Goal: Book appointment/travel/reservation

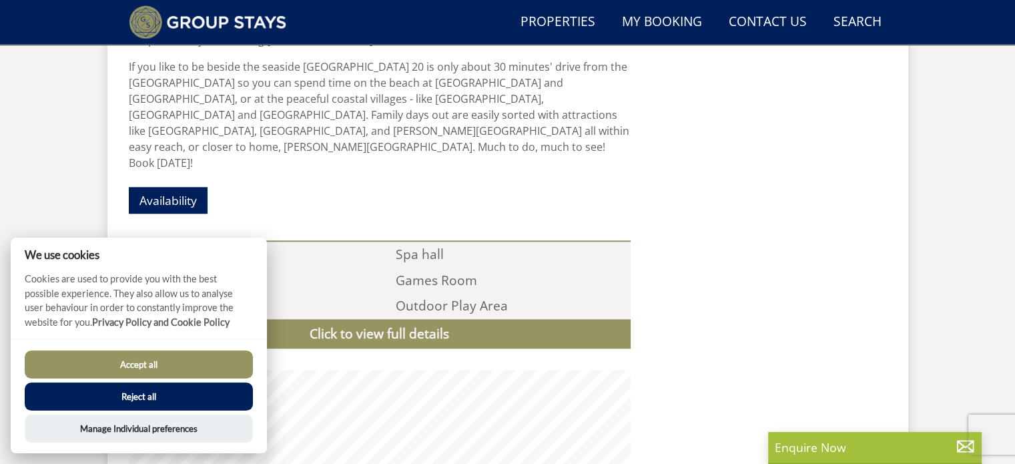
scroll to position [1346, 0]
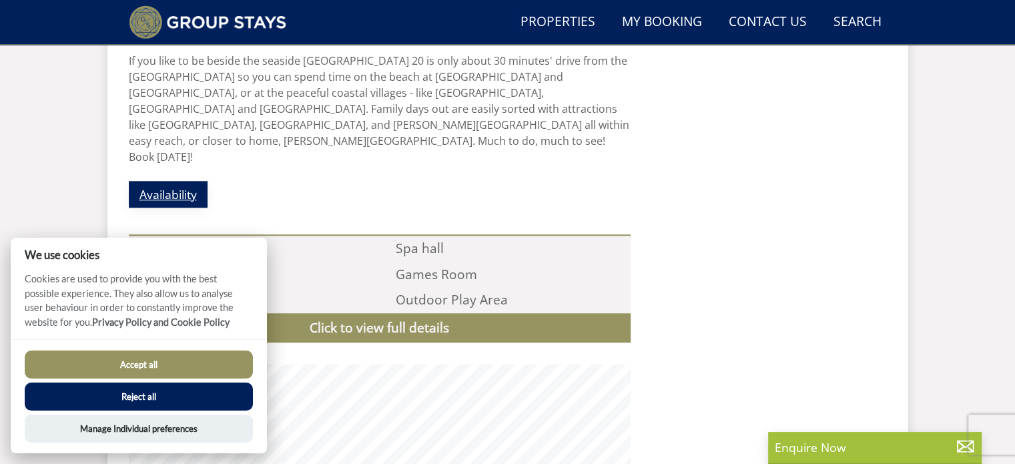
click at [171, 181] on link "Availability" at bounding box center [168, 194] width 79 height 26
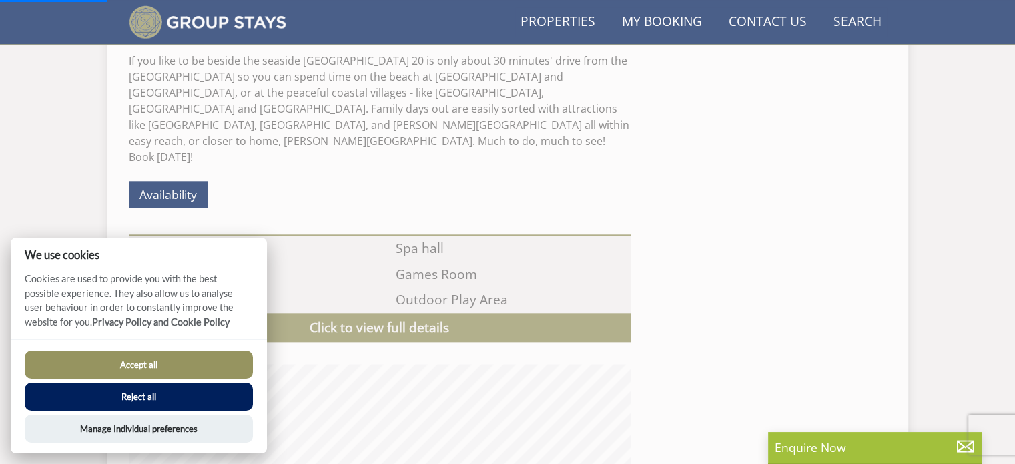
click at [183, 366] on button "Accept all" at bounding box center [139, 364] width 228 height 28
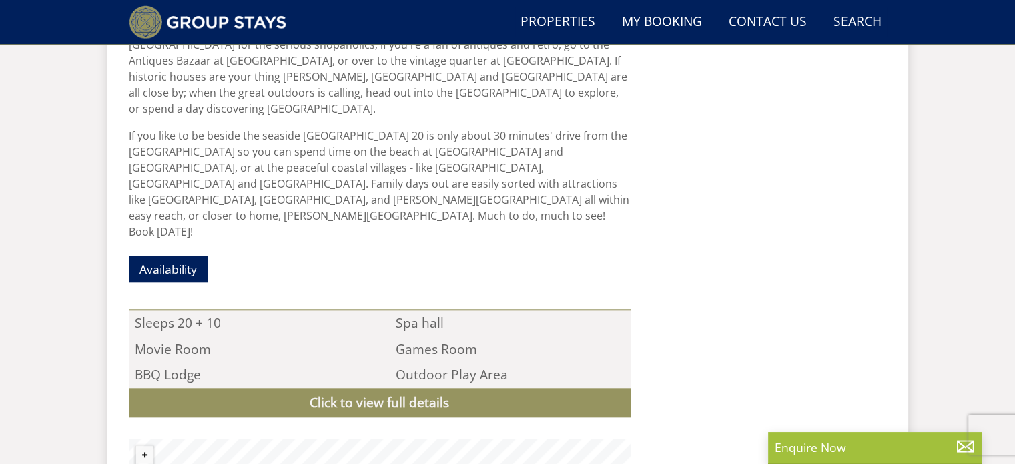
scroll to position [1250, 0]
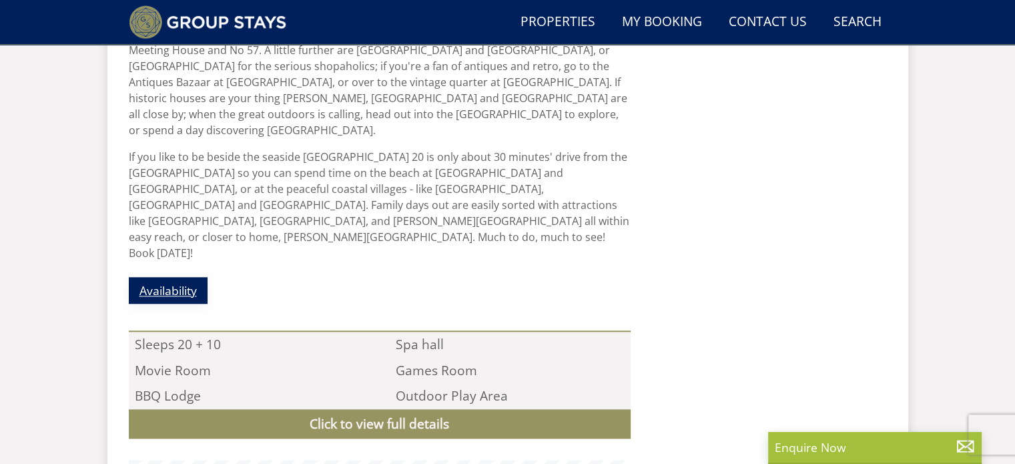
click at [171, 277] on link "Availability" at bounding box center [168, 290] width 79 height 26
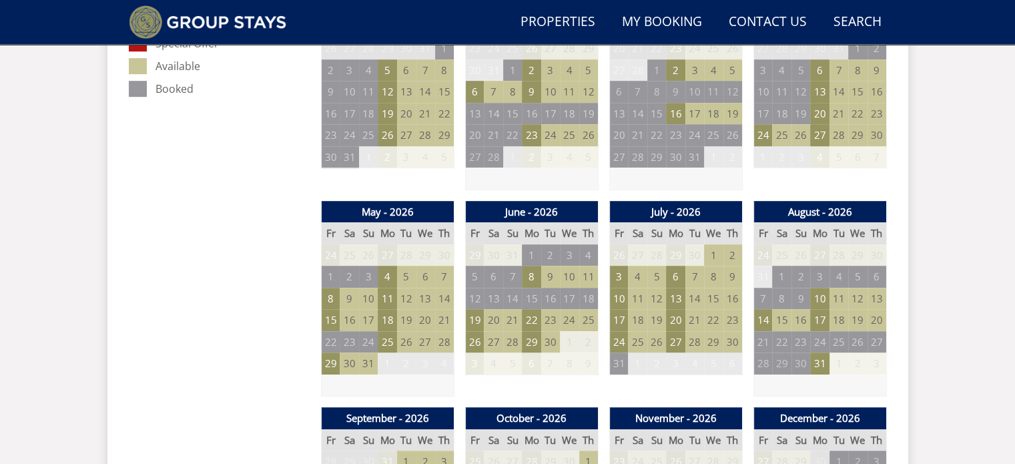
scroll to position [848, 0]
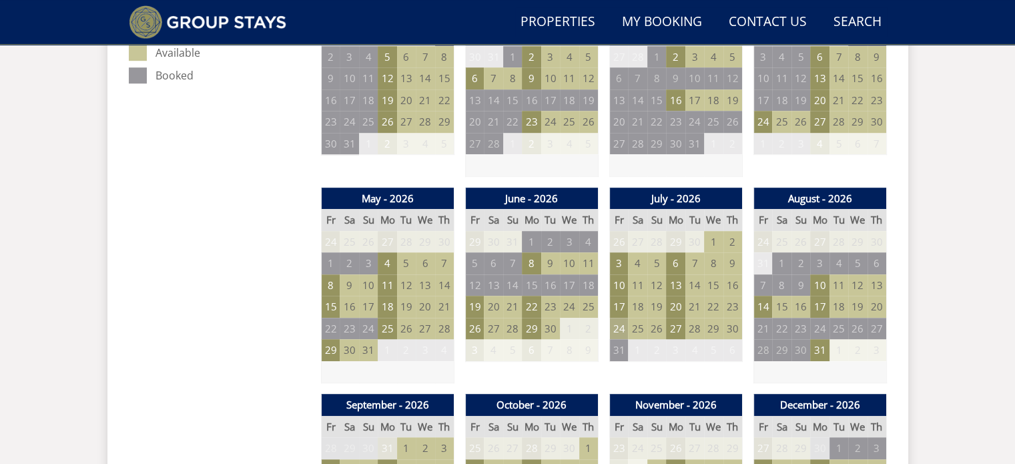
click at [620, 329] on td "24" at bounding box center [618, 329] width 19 height 22
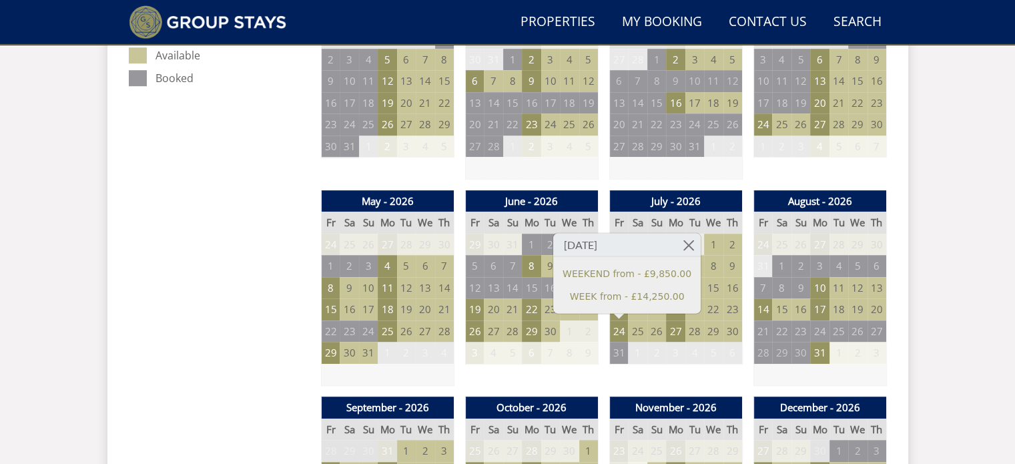
scroll to position [0, 0]
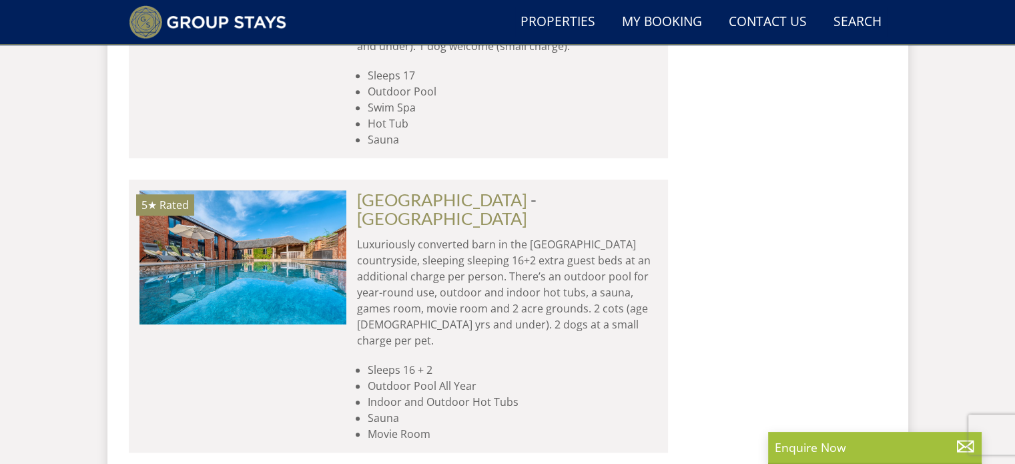
scroll to position [5872, 0]
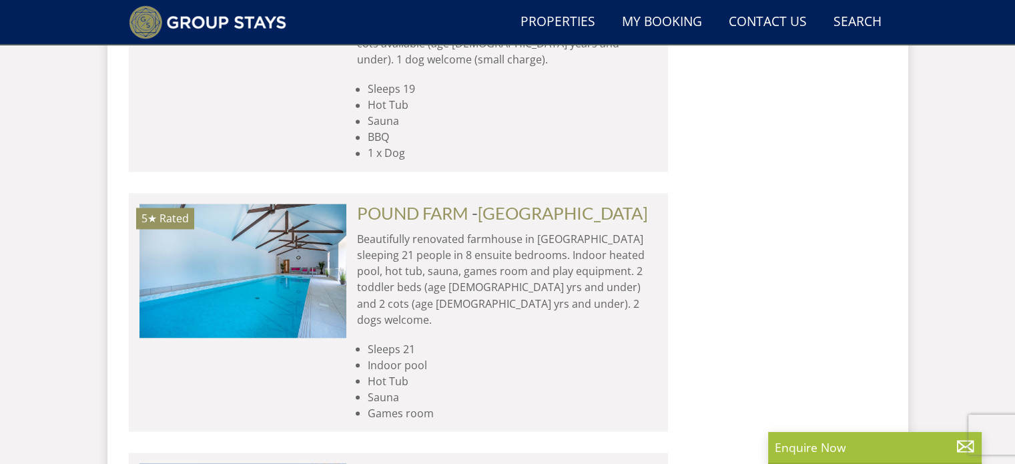
scroll to position [7334, 0]
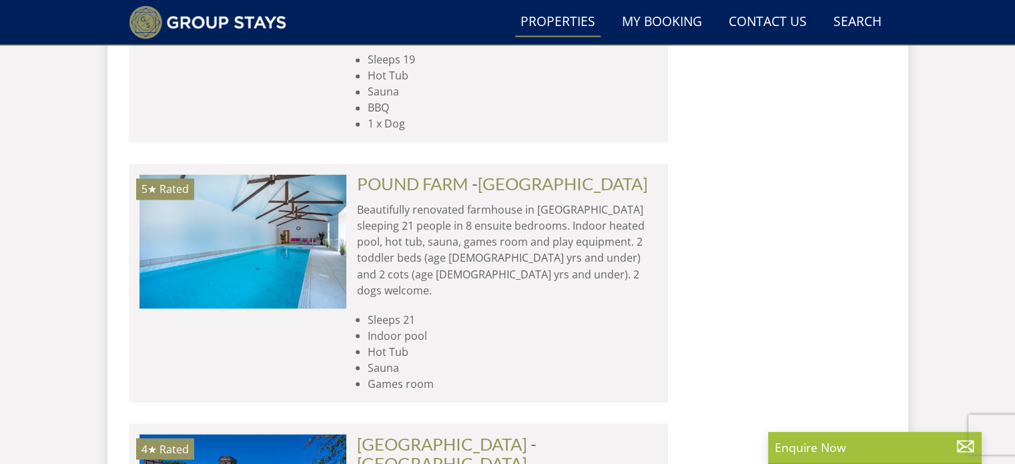
click at [560, 21] on link "Properties" at bounding box center [557, 22] width 85 height 30
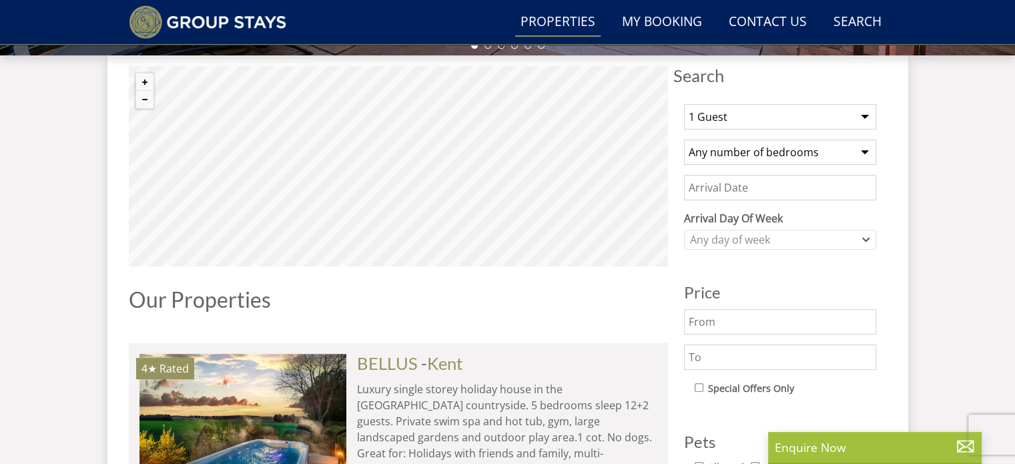
scroll to position [462, 0]
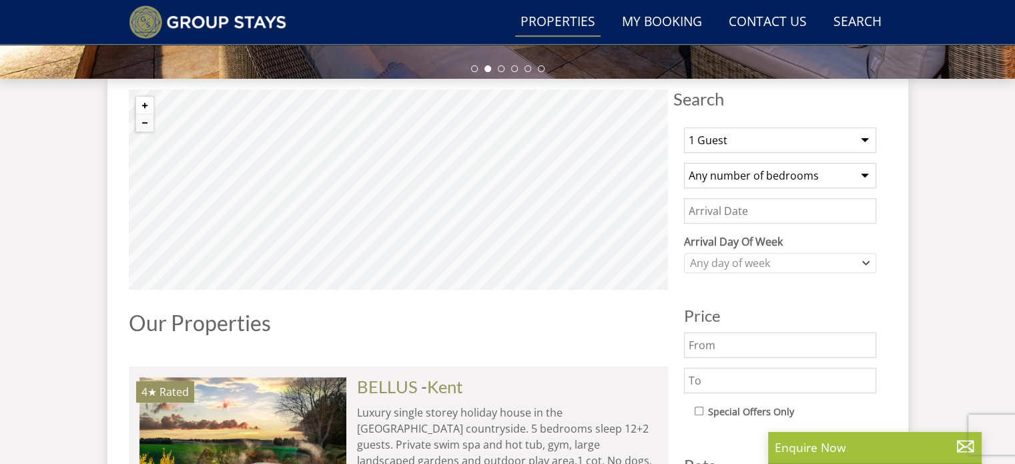
click at [149, 103] on button "Zoom in" at bounding box center [144, 105] width 17 height 17
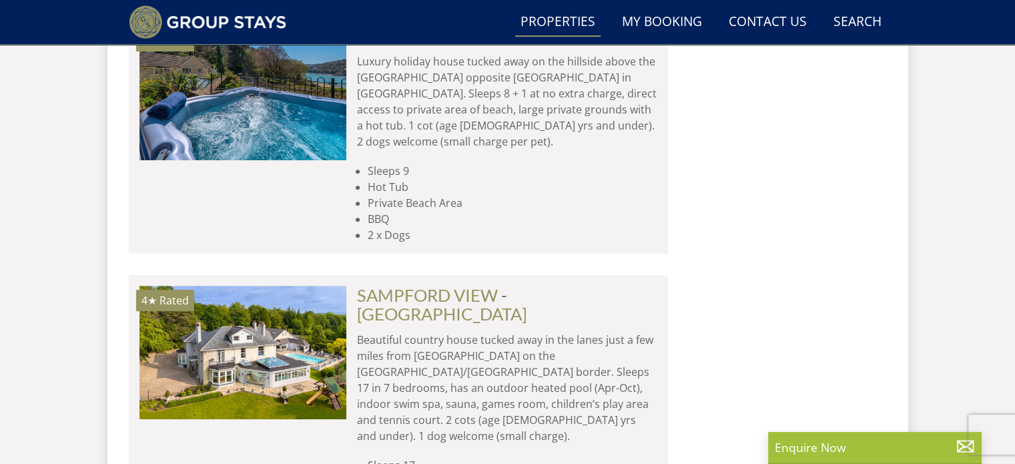
scroll to position [5723, 0]
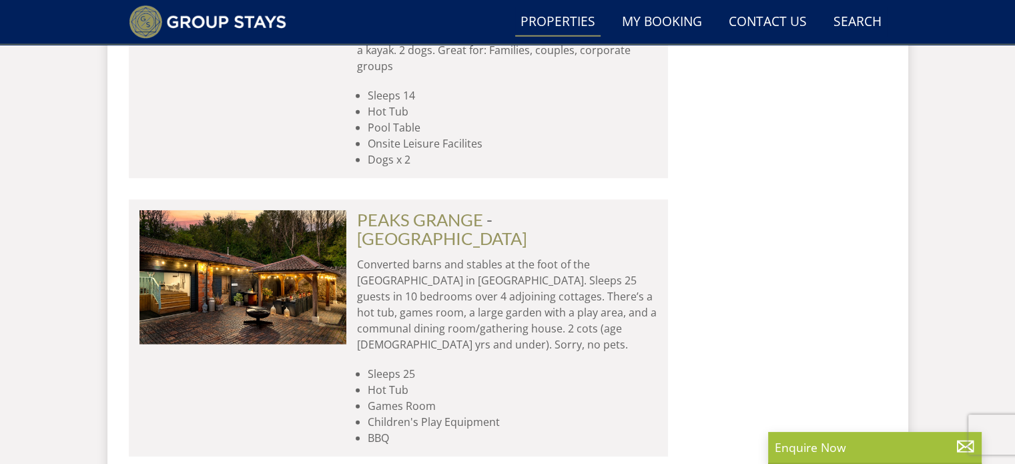
scroll to position [8937, 0]
